Goal: Complete application form

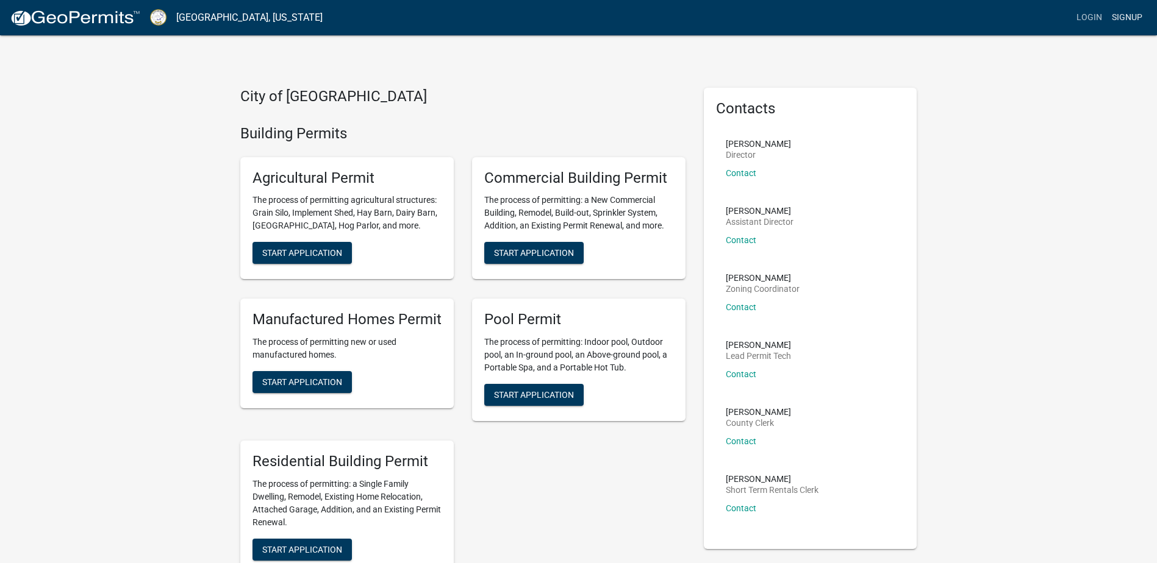
click at [1129, 15] on link "Signup" at bounding box center [1127, 17] width 40 height 23
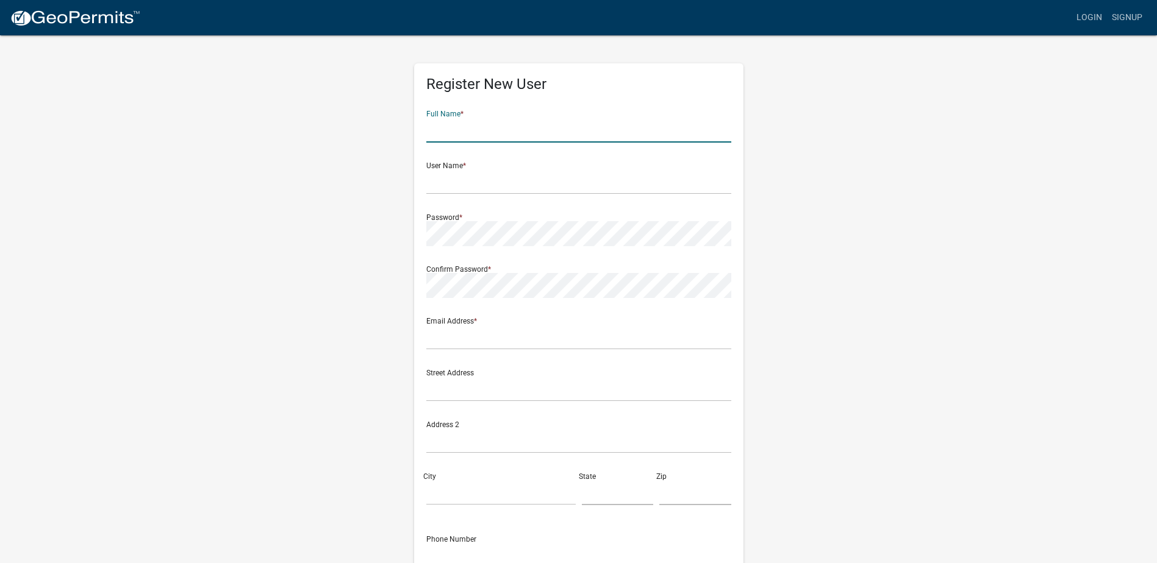
click at [466, 132] on input "text" at bounding box center [578, 130] width 305 height 25
type input "[PERSON_NAME]"
type input "M"
type input "threerays"
type input "T"
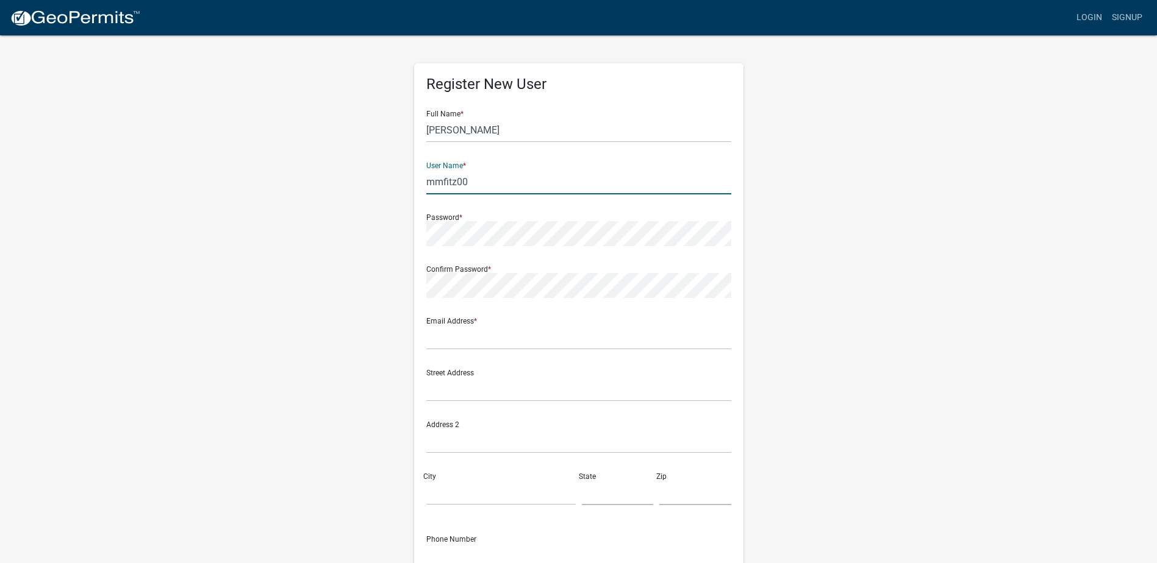
type input "[EMAIL_ADDRESS][DOMAIN_NAME]"
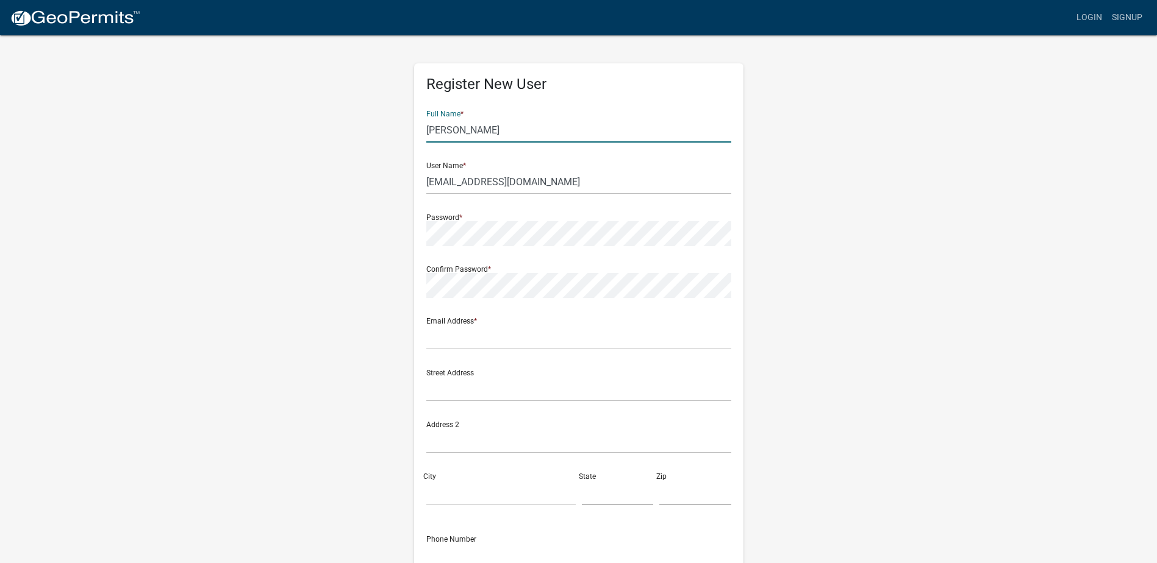
click at [487, 137] on input "[PERSON_NAME]" at bounding box center [578, 130] width 305 height 25
type input "[PERSON_NAME]"
drag, startPoint x: 531, startPoint y: 184, endPoint x: 467, endPoint y: 185, distance: 63.5
click at [467, 185] on input "[EMAIL_ADDRESS][DOMAIN_NAME]" at bounding box center [578, 182] width 305 height 25
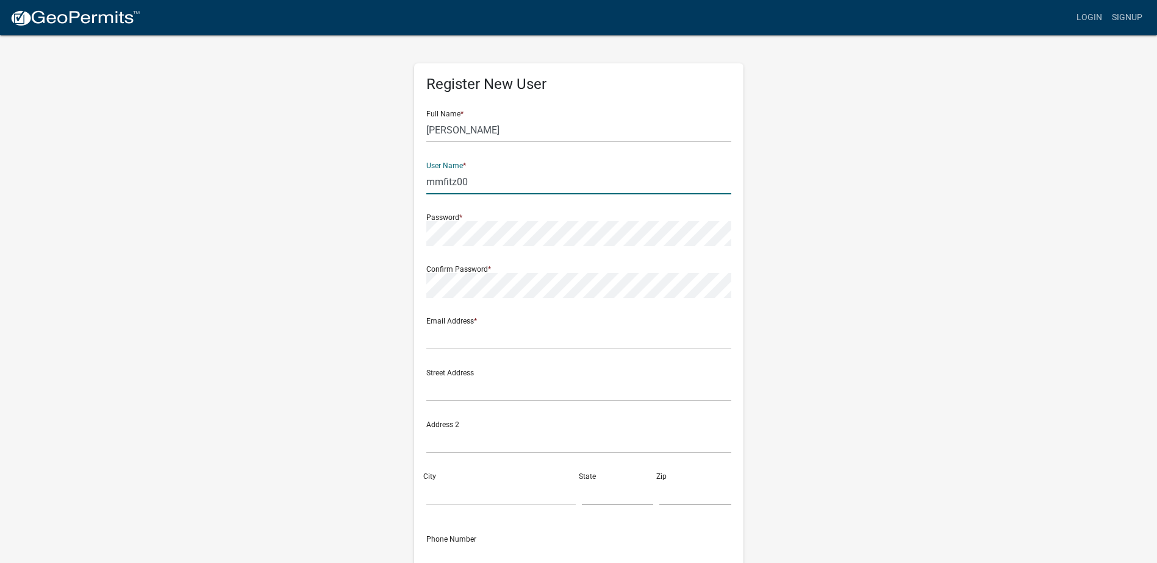
type input "mmfitz00"
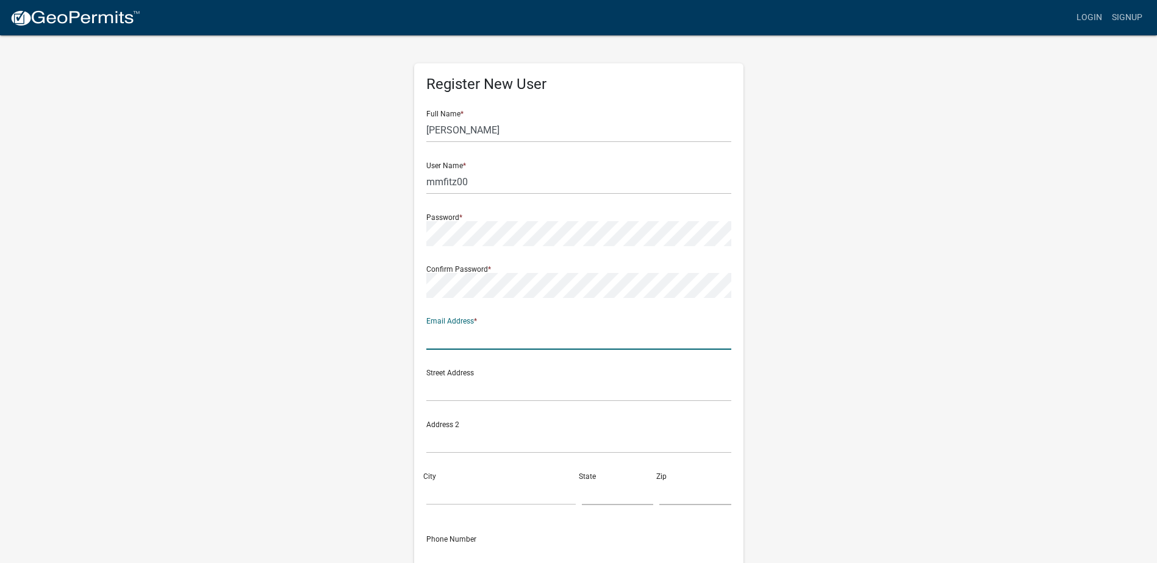
click at [503, 341] on input "text" at bounding box center [578, 337] width 305 height 25
type input "[EMAIL_ADDRESS][DOMAIN_NAME]"
click at [486, 186] on input "mmfitz00" at bounding box center [578, 182] width 305 height 25
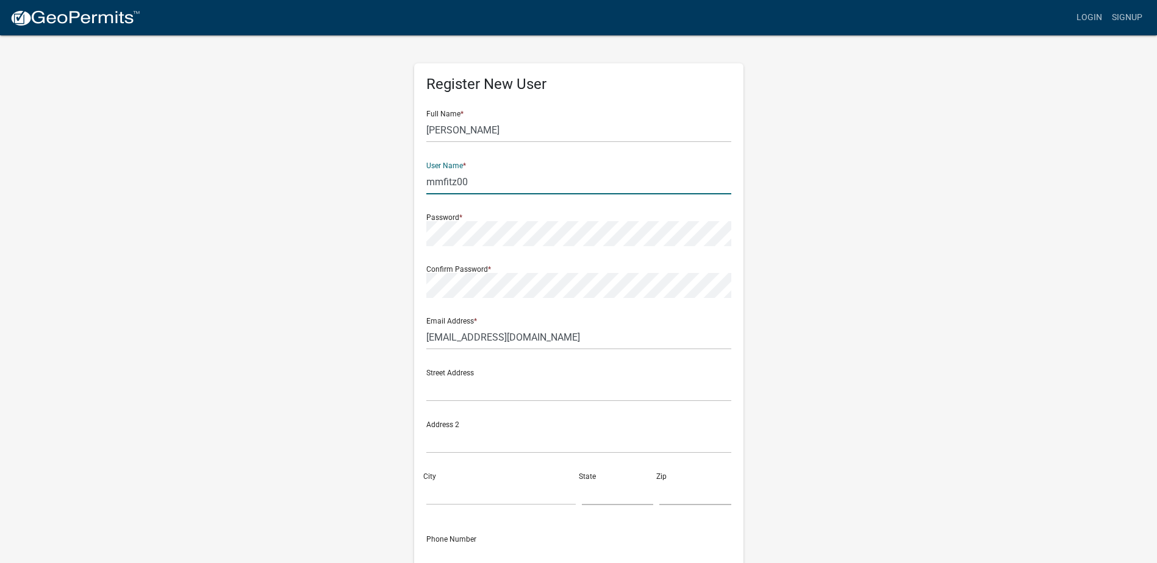
drag, startPoint x: 486, startPoint y: 186, endPoint x: 377, endPoint y: 185, distance: 108.6
click at [378, 185] on div "Register New User Full Name * [PERSON_NAME] User Name * mmfitz00 Password * Con…" at bounding box center [578, 360] width 695 height 653
type input "Three Rays"
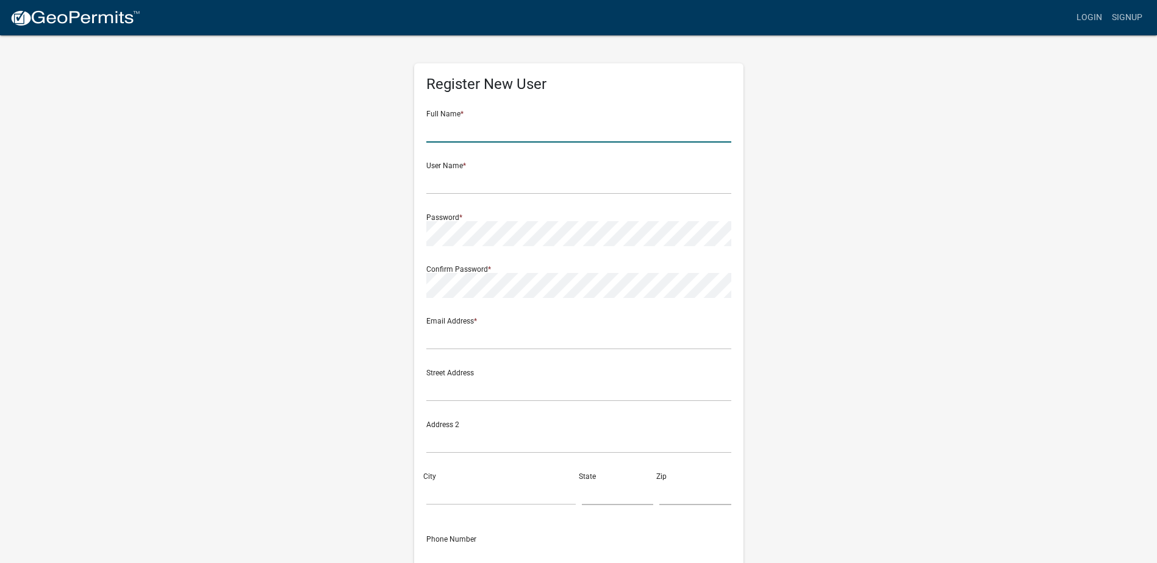
click at [503, 133] on input "text" at bounding box center [578, 130] width 305 height 25
type input "[PERSON_NAME]"
type input "Three Rays"
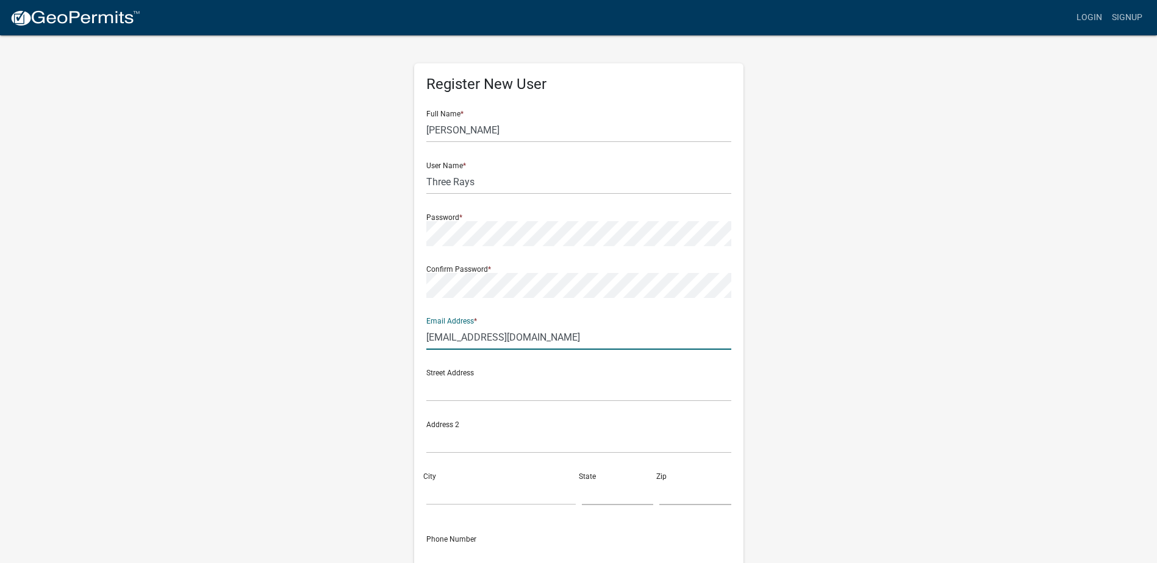
type input "[EMAIL_ADDRESS][DOMAIN_NAME]"
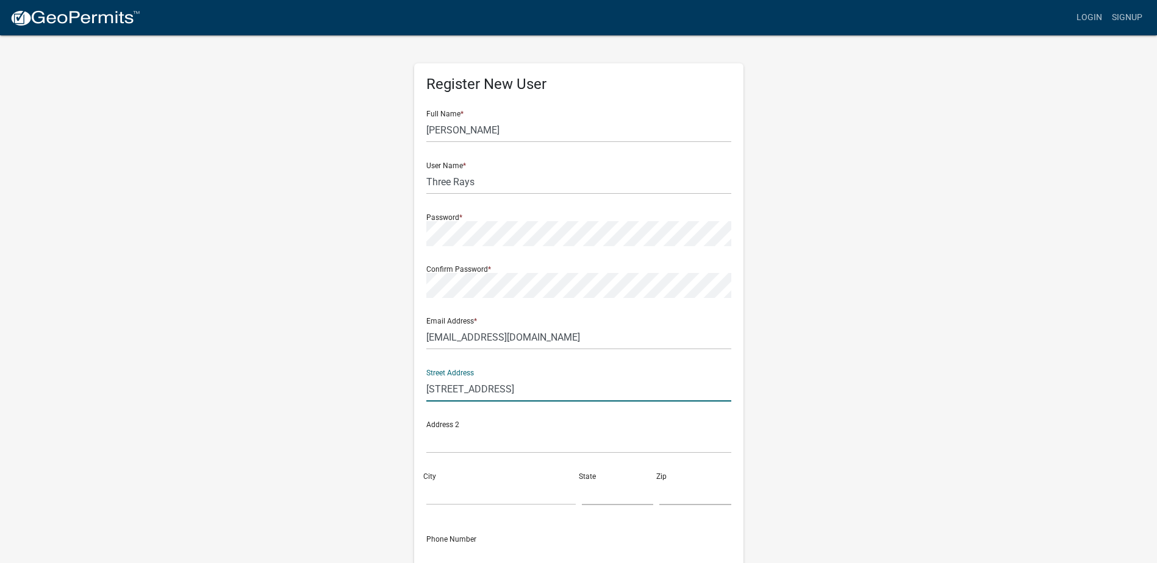
drag, startPoint x: 639, startPoint y: 388, endPoint x: 542, endPoint y: 396, distance: 97.3
click at [542, 396] on input "[STREET_ADDRESS]" at bounding box center [578, 389] width 305 height 25
type input "[STREET_ADDRESS]"
type input "Eatonton"
type input "GA"
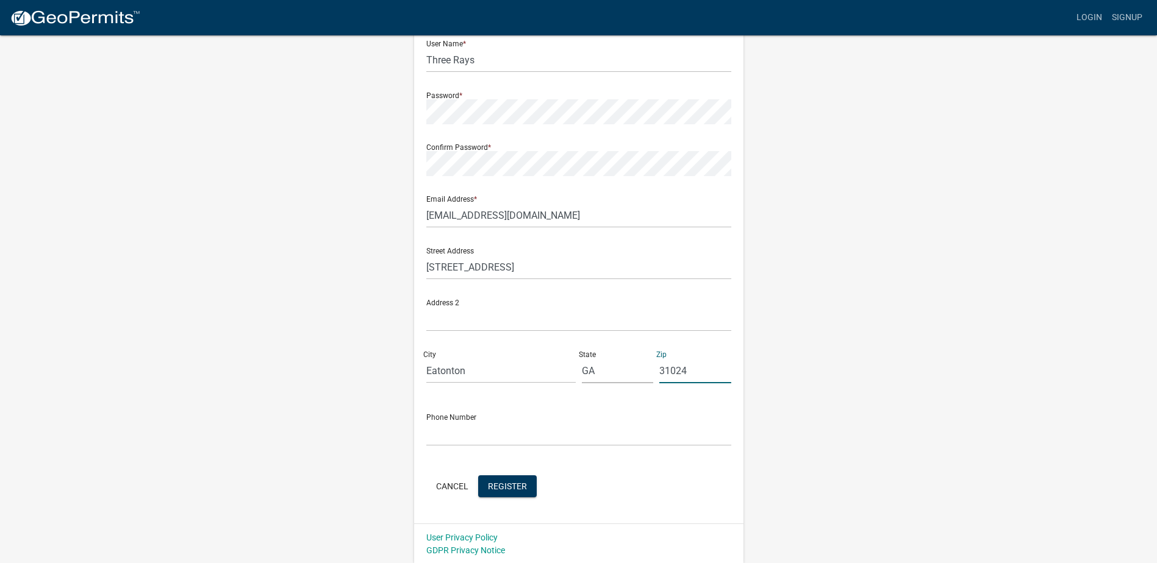
scroll to position [123, 0]
type input "31024"
click at [516, 435] on input "text" at bounding box center [578, 432] width 305 height 25
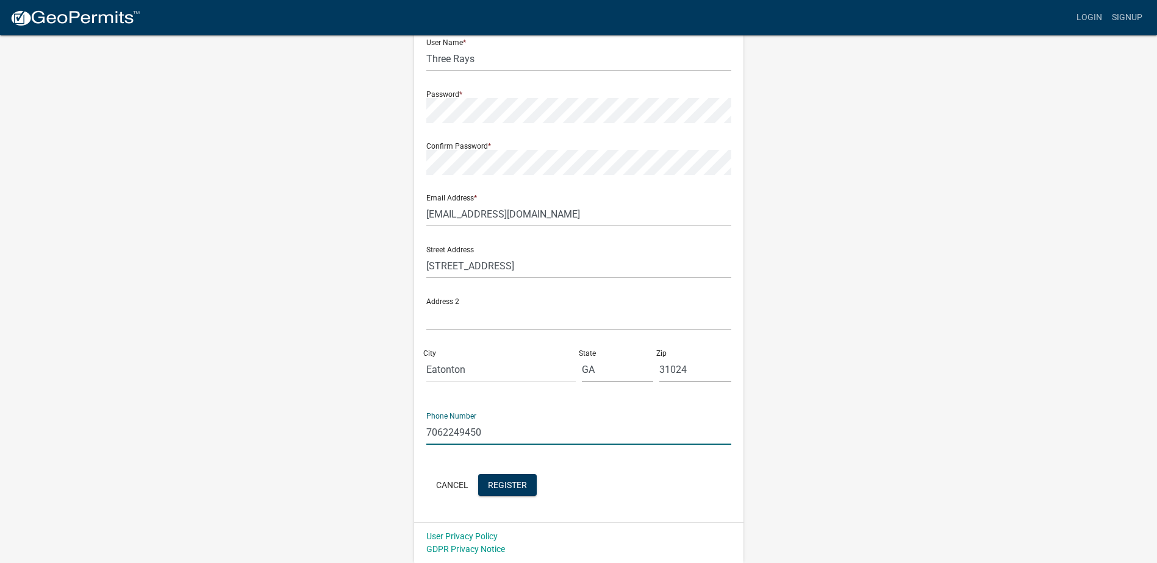
type input "7062249450"
drag, startPoint x: 528, startPoint y: 446, endPoint x: 535, endPoint y: 462, distance: 17.5
click at [528, 447] on form "Full Name * [PERSON_NAME] User Name * Three Rays Password * Confirm Password * …" at bounding box center [578, 238] width 305 height 522
click at [507, 488] on span "Register" at bounding box center [507, 485] width 39 height 10
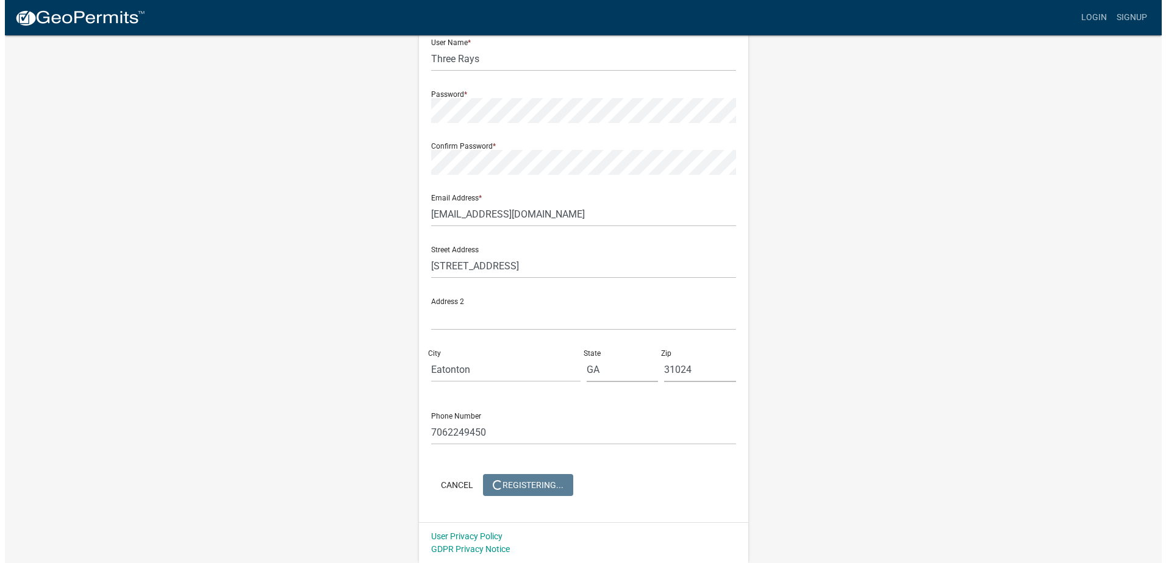
scroll to position [0, 0]
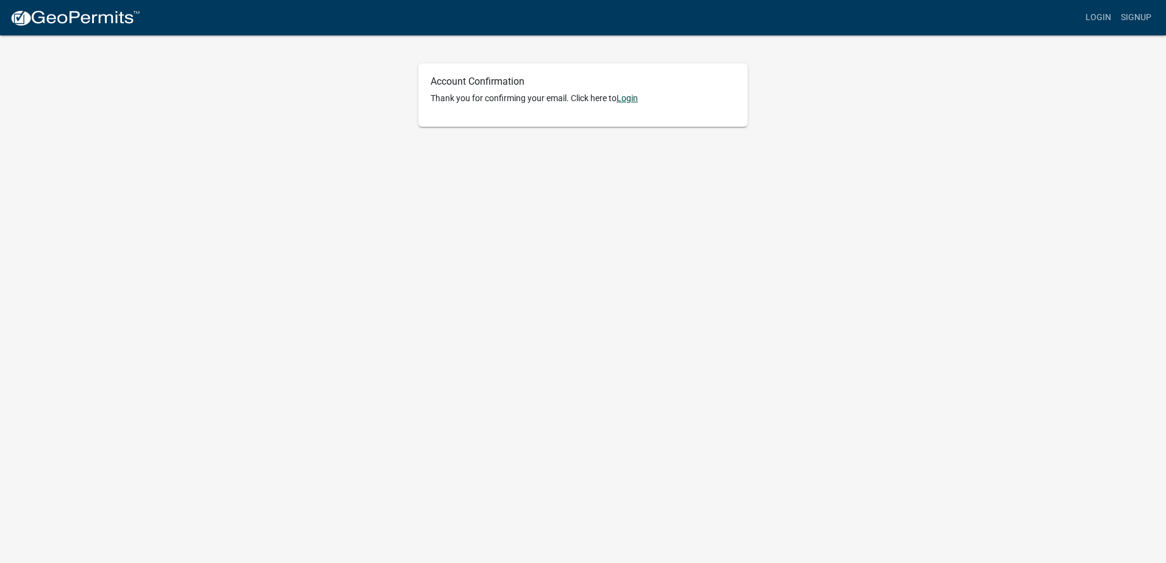
click at [623, 98] on link "Login" at bounding box center [627, 98] width 21 height 10
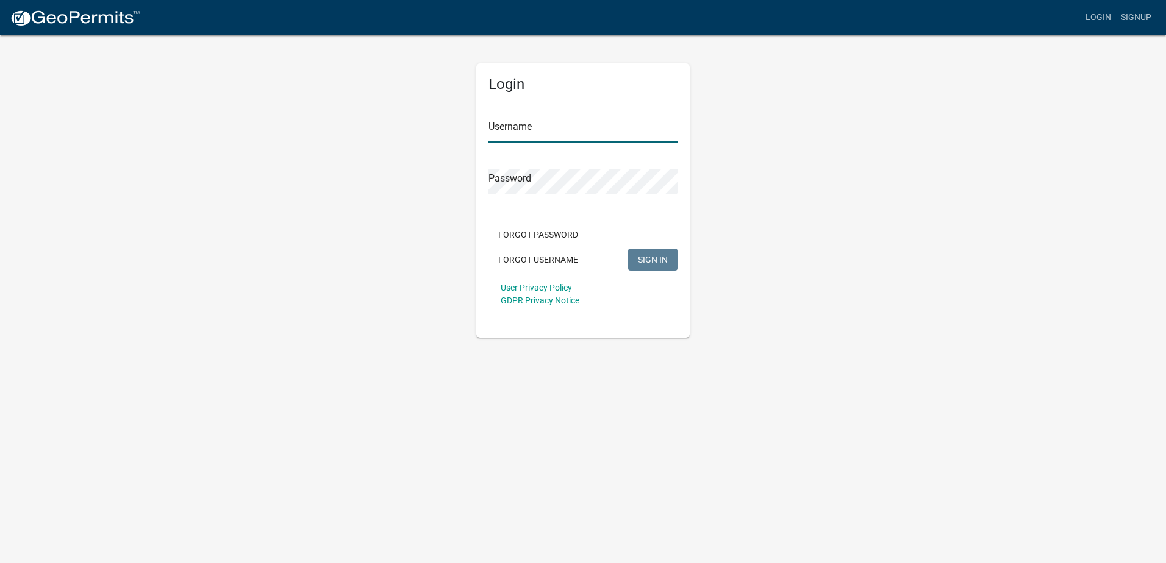
click at [578, 132] on input "Username" at bounding box center [582, 130] width 189 height 25
type input "t"
type input "Three Rays"
click at [628, 249] on button "SIGN IN" at bounding box center [652, 260] width 49 height 22
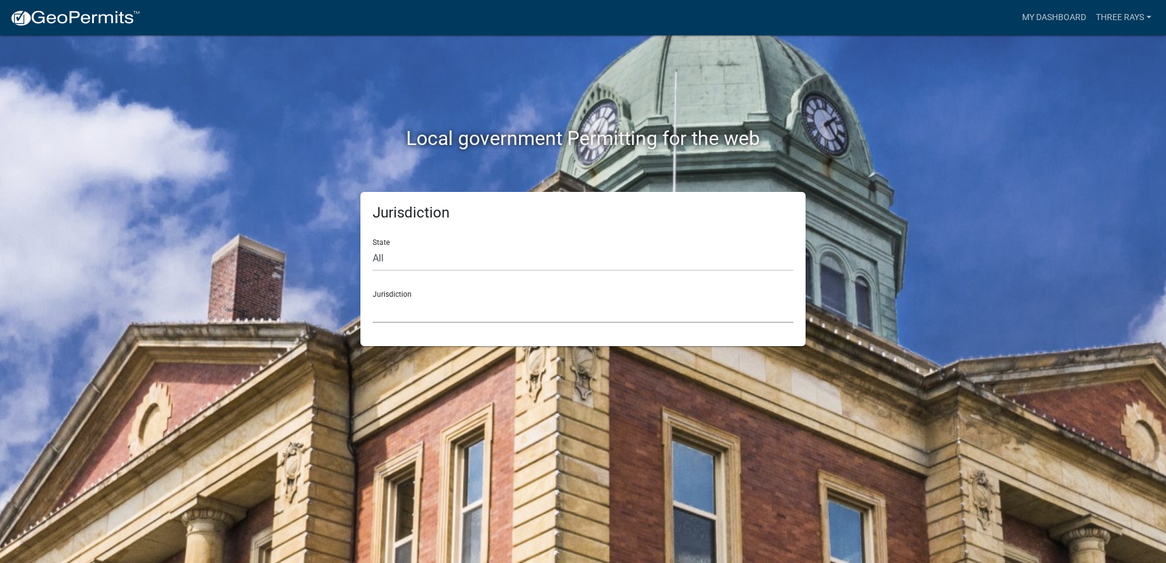
click at [484, 307] on select "Custer County, Colorado Carroll County, Georgia Cook County, Georgia Crawford C…" at bounding box center [583, 310] width 421 height 25
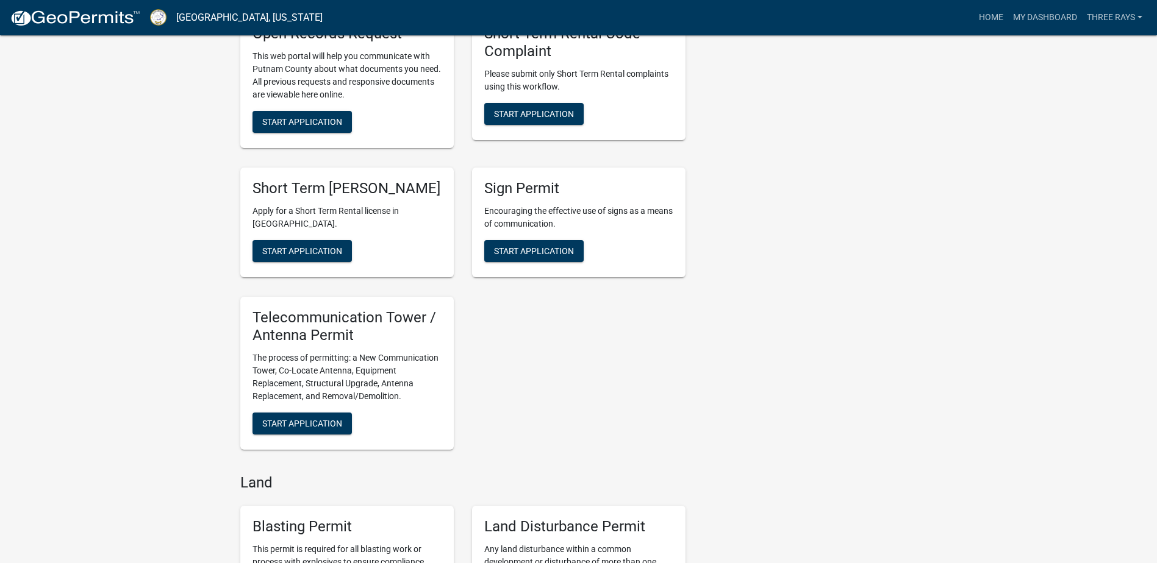
scroll to position [1098, 0]
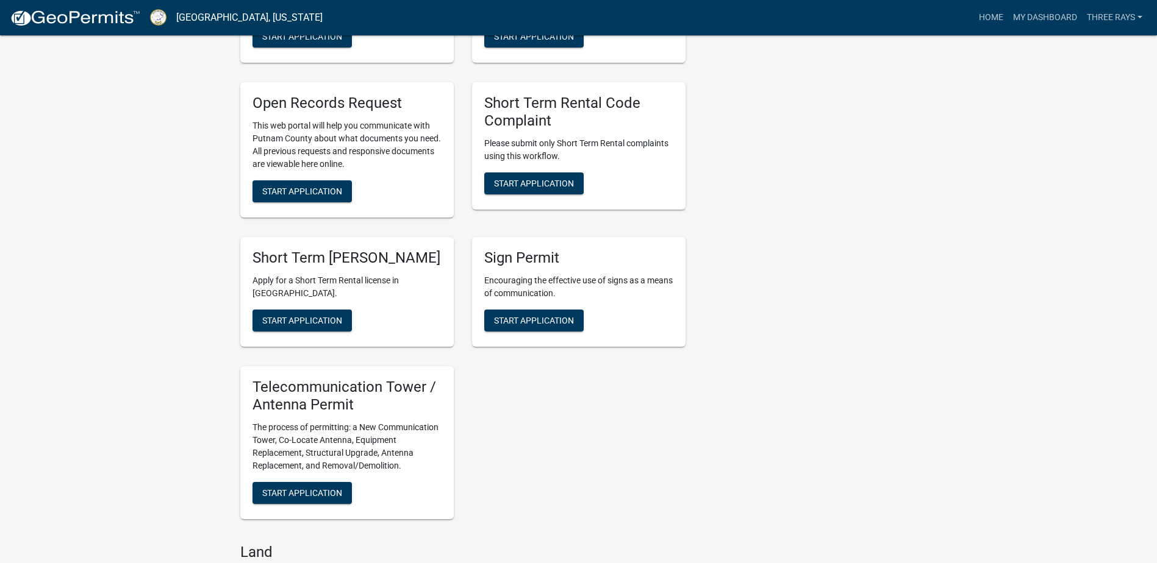
click at [304, 267] on h5 "Short Term [PERSON_NAME]" at bounding box center [346, 258] width 189 height 18
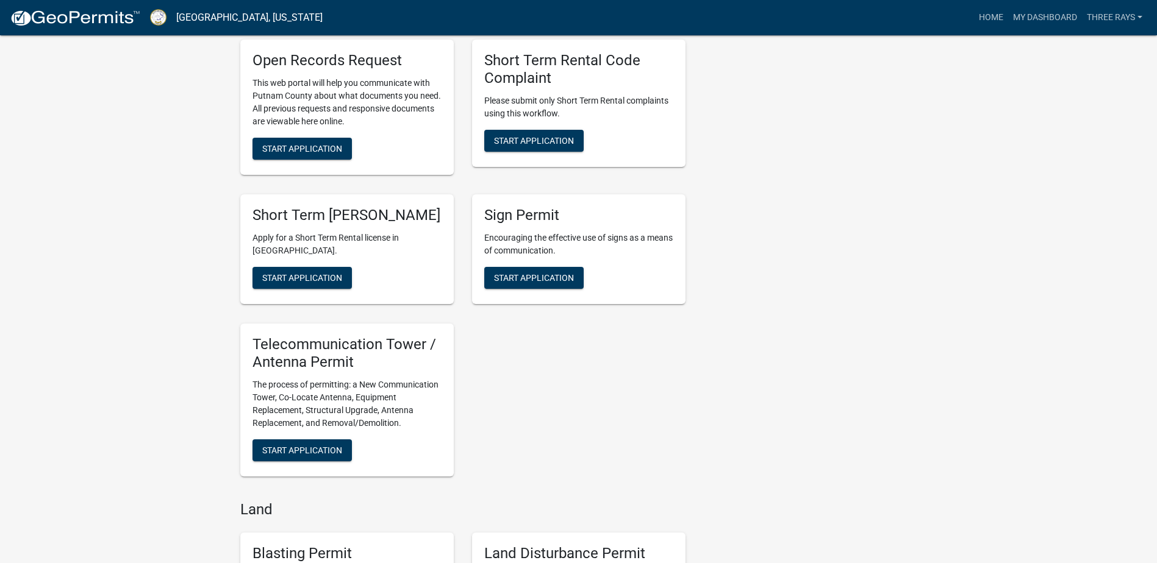
scroll to position [1159, 0]
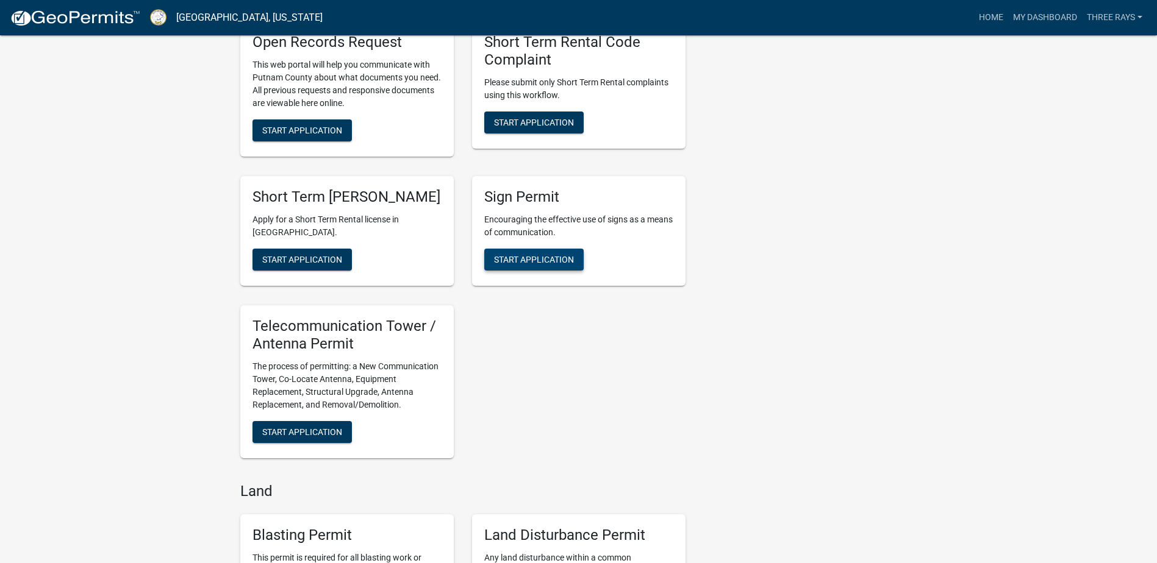
click at [522, 262] on span "Start Application" at bounding box center [534, 260] width 80 height 10
